Goal: Download file/media

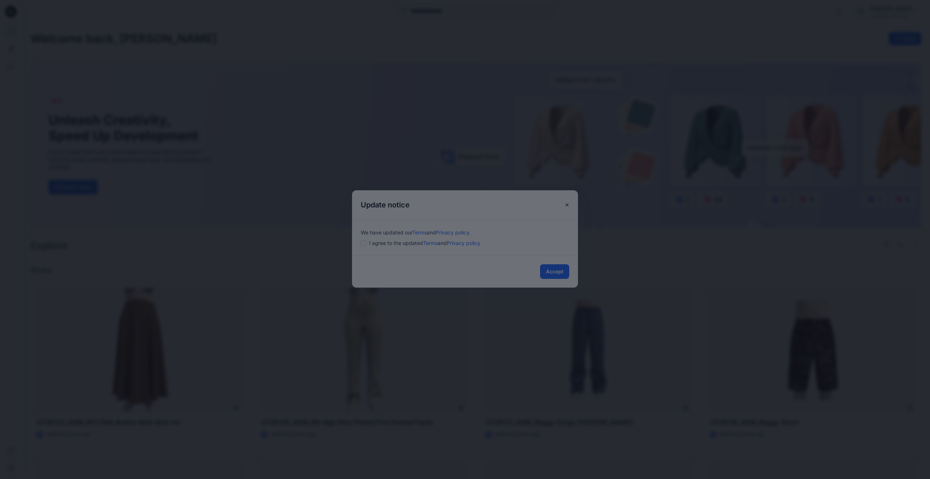
click at [561, 271] on div at bounding box center [465, 239] width 930 height 479
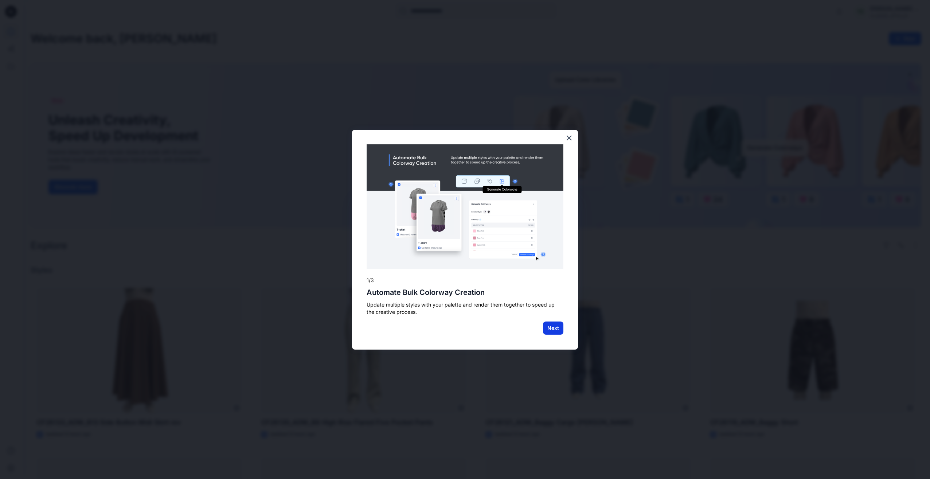
click at [553, 326] on button "Next" at bounding box center [553, 327] width 20 height 13
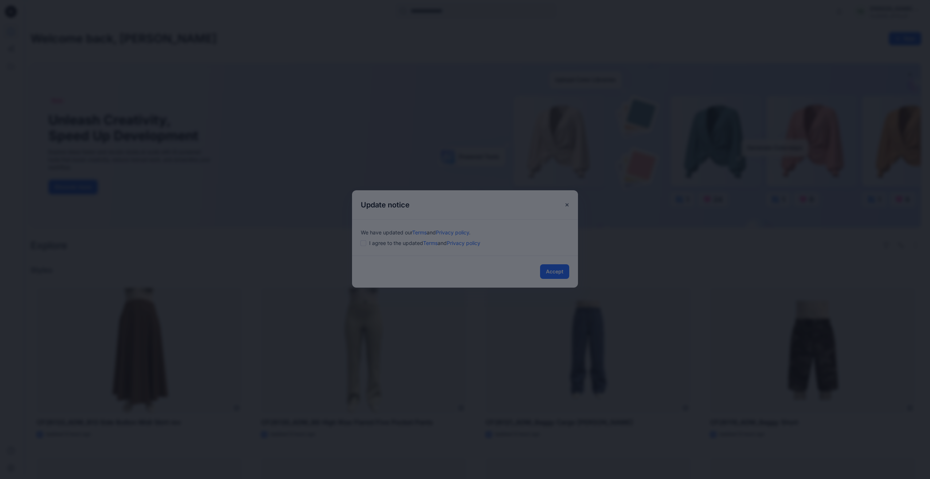
click at [553, 271] on div at bounding box center [465, 239] width 930 height 479
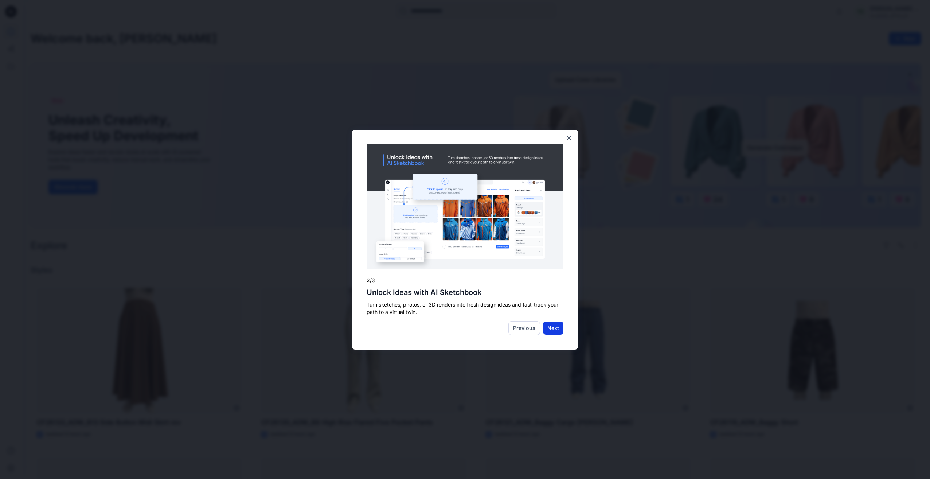
click at [556, 331] on button "Next" at bounding box center [553, 327] width 20 height 13
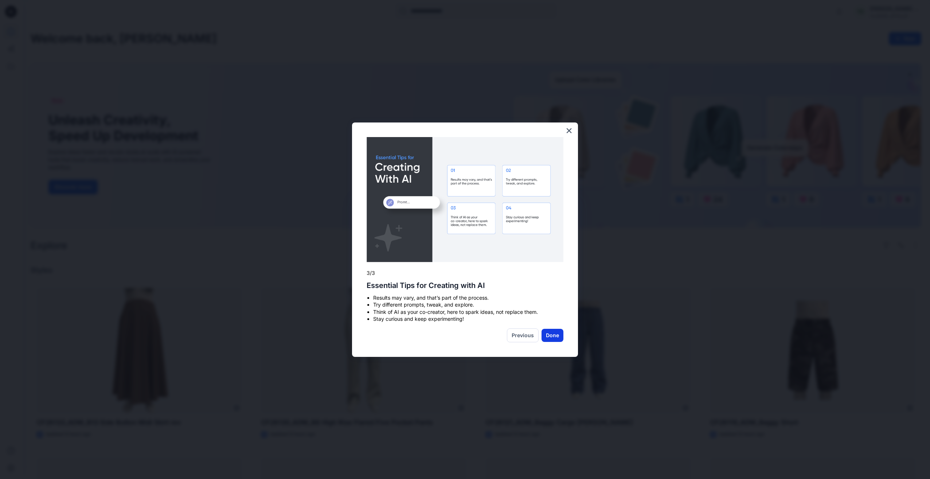
click at [558, 333] on button "Done" at bounding box center [552, 335] width 22 height 13
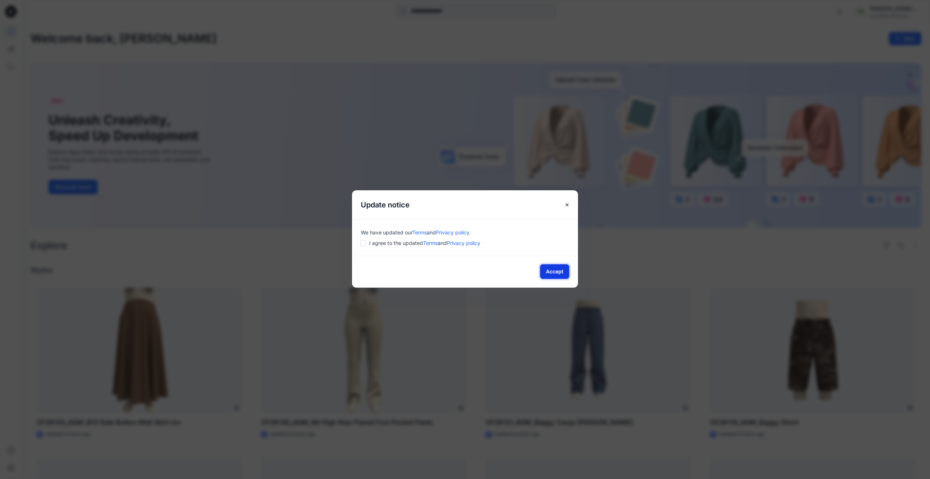
click at [559, 270] on button "Accept" at bounding box center [554, 271] width 29 height 15
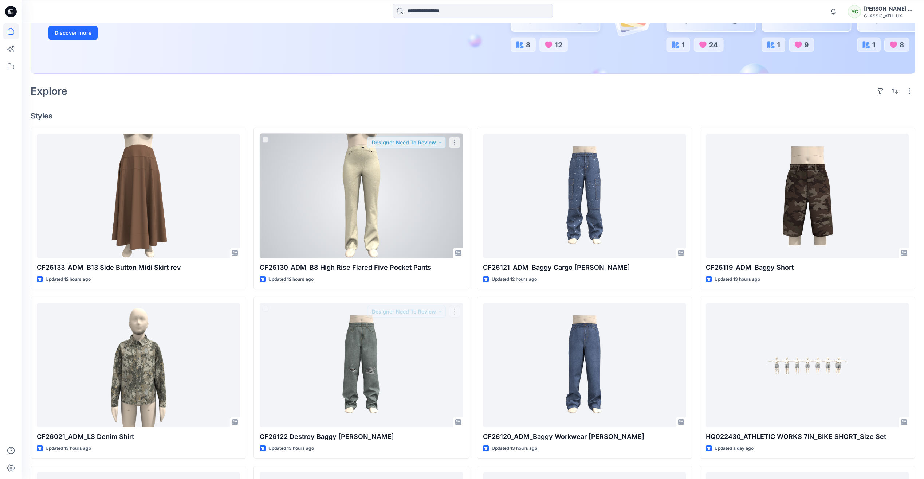
scroll to position [146, 0]
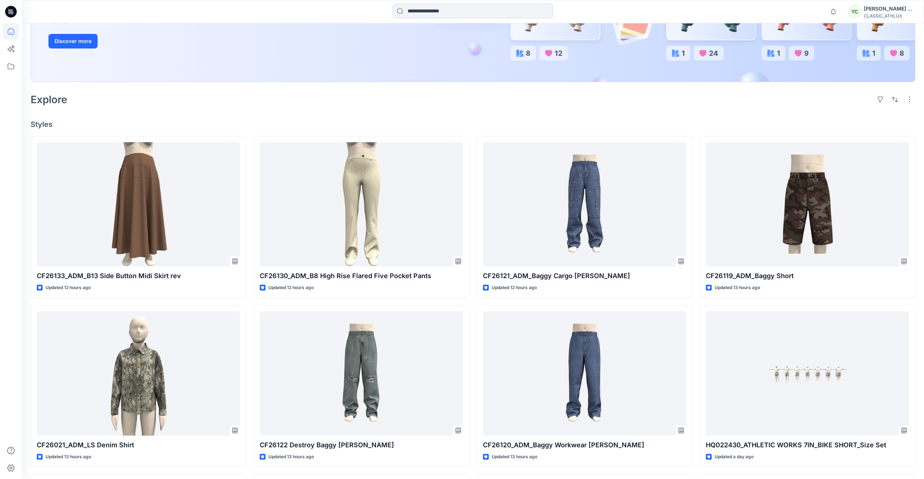
click at [419, 13] on input at bounding box center [473, 11] width 160 height 15
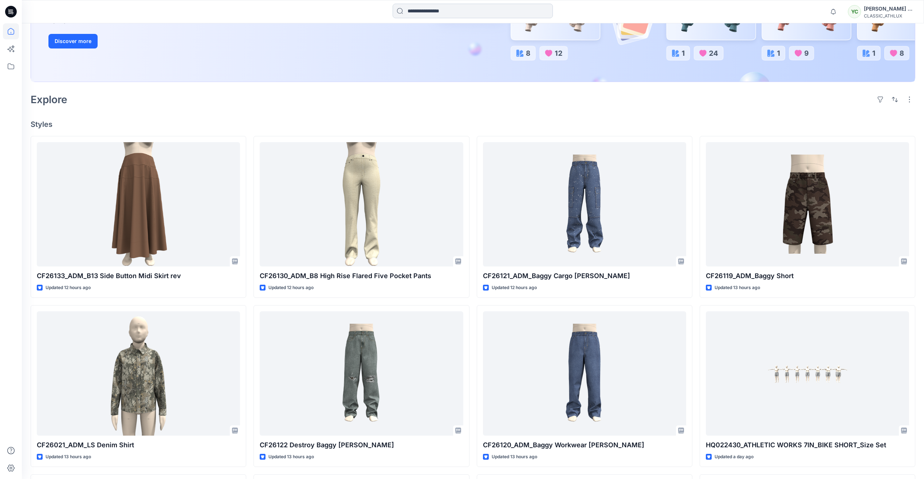
click at [461, 10] on input at bounding box center [473, 11] width 160 height 15
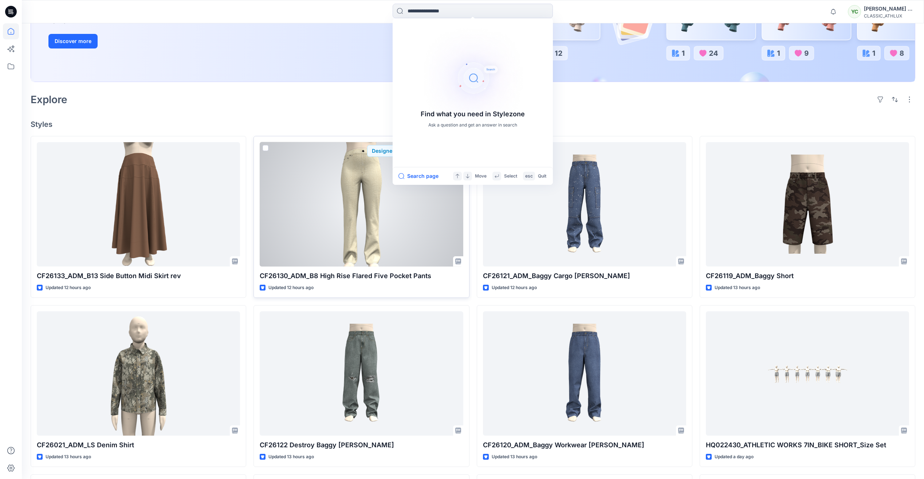
click at [369, 232] on div at bounding box center [361, 204] width 203 height 124
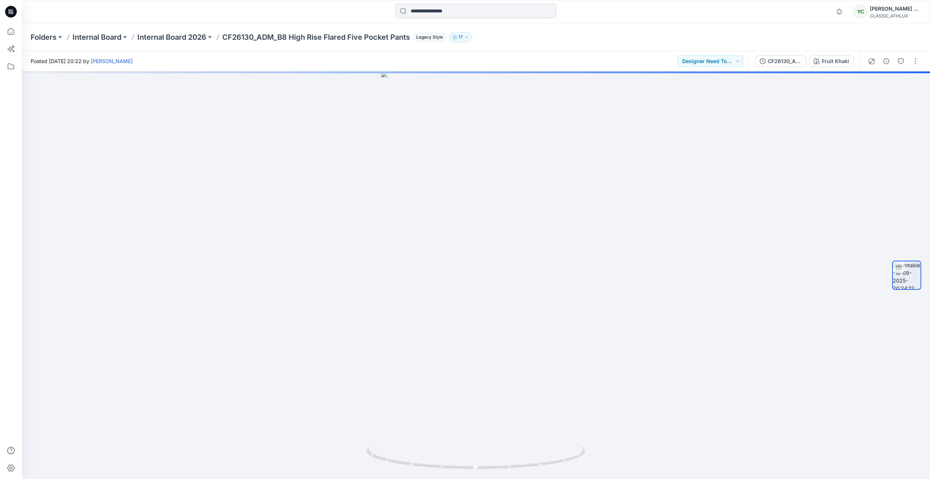
click at [455, 12] on input at bounding box center [476, 11] width 160 height 15
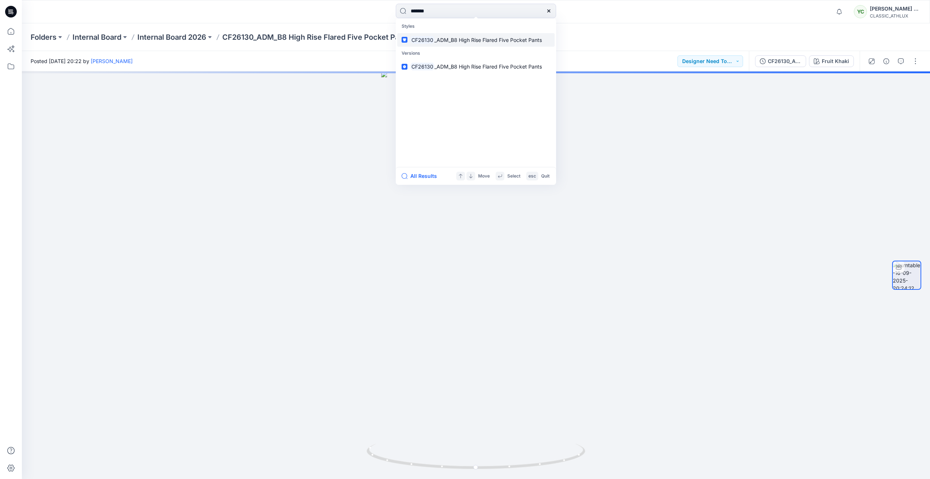
type input "*******"
click at [452, 37] on span "_ADM_B8 High Rise Flared Five Pocket Pants" at bounding box center [487, 40] width 107 height 6
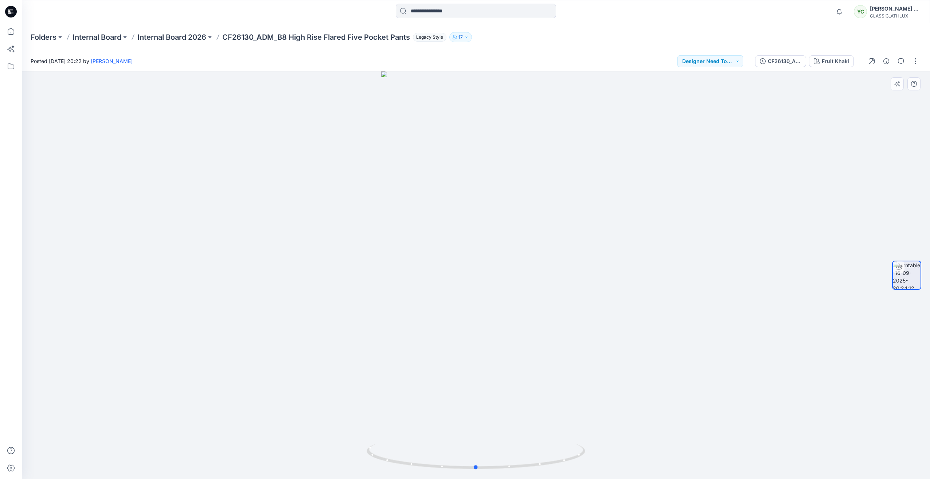
click at [697, 184] on div at bounding box center [476, 274] width 908 height 407
drag, startPoint x: 479, startPoint y: 470, endPoint x: 277, endPoint y: 412, distance: 210.2
click at [277, 412] on div at bounding box center [476, 274] width 908 height 407
click at [789, 65] on button "CF26130_ADM_B8 High Rise Flared Five Pocket Pants" at bounding box center [780, 61] width 51 height 12
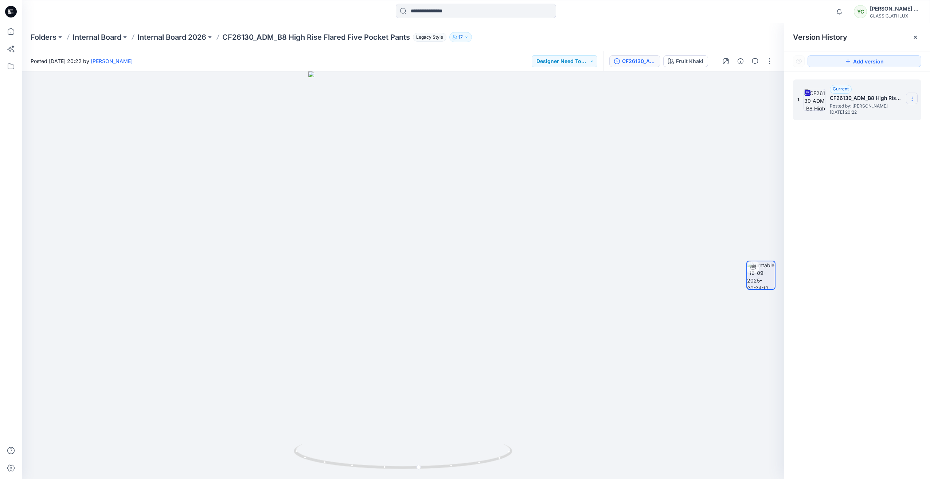
click at [914, 99] on icon at bounding box center [912, 99] width 6 height 6
click at [876, 112] on span "Download Source BW File" at bounding box center [874, 113] width 61 height 9
click at [911, 95] on section at bounding box center [912, 99] width 12 height 12
click at [701, 30] on div "Folders Internal Board Internal Board 2026 CF26130_ADM_B8 High Rise Flared Five…" at bounding box center [476, 37] width 908 height 28
click at [179, 42] on p "Internal Board 2026" at bounding box center [171, 37] width 69 height 10
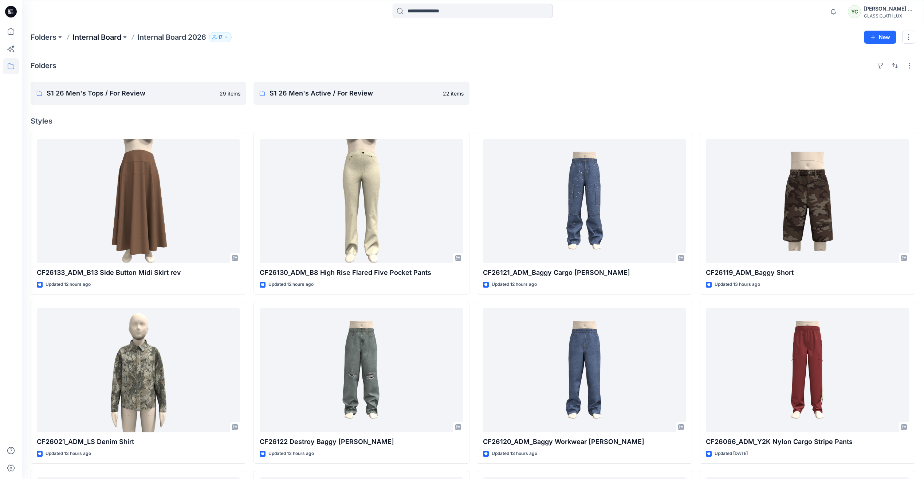
click at [109, 39] on p "Internal Board" at bounding box center [96, 37] width 49 height 10
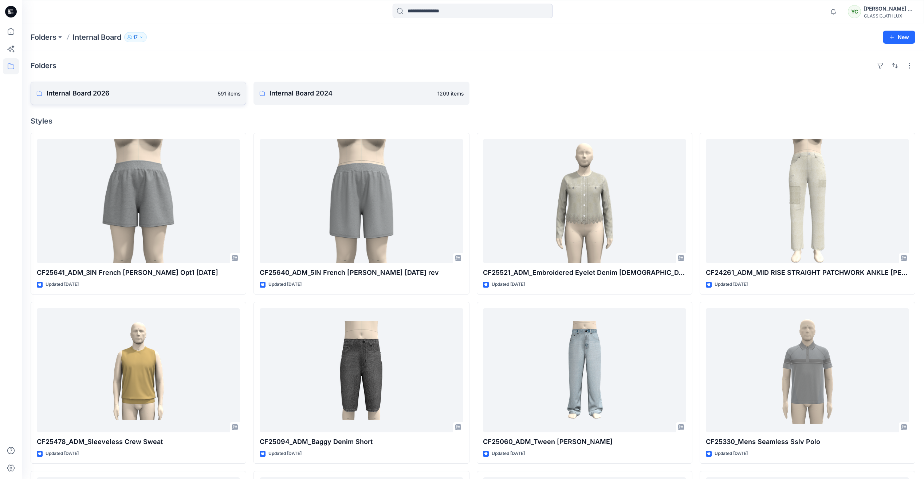
click at [133, 103] on link "Internal Board 2026 591 items" at bounding box center [139, 93] width 216 height 23
